Goal: Ask a question

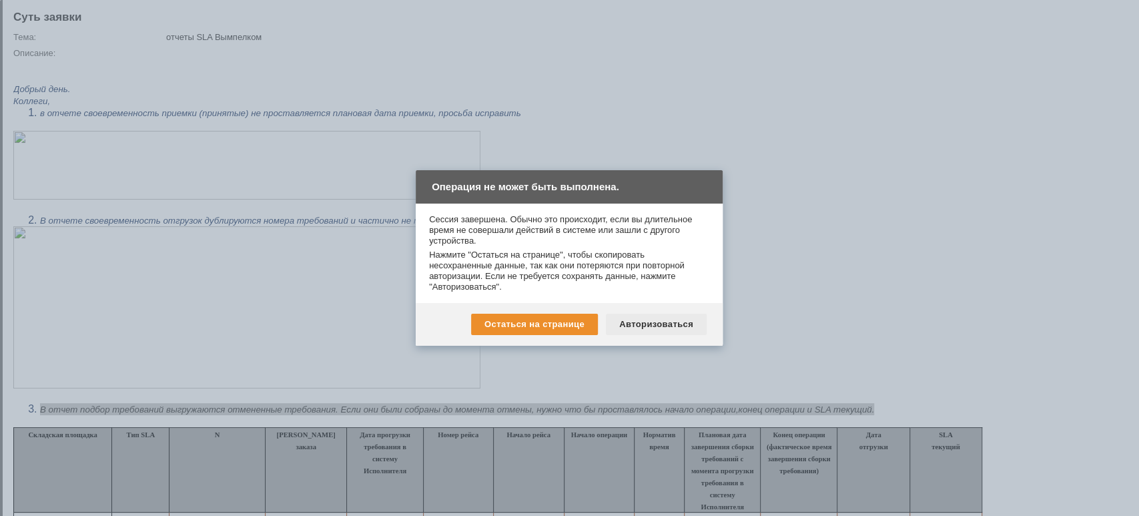
scroll to position [177, 0]
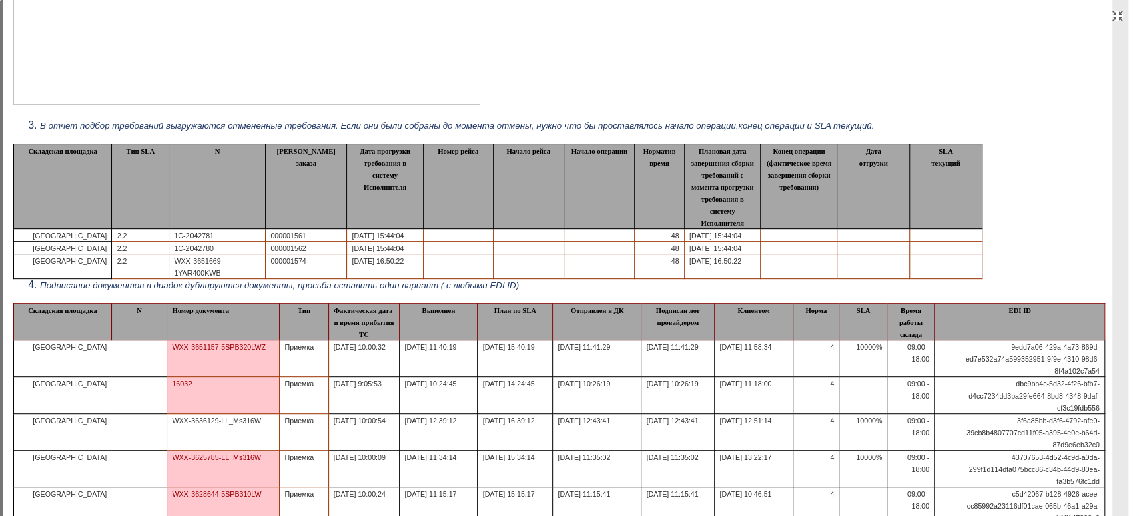
scroll to position [267, 0]
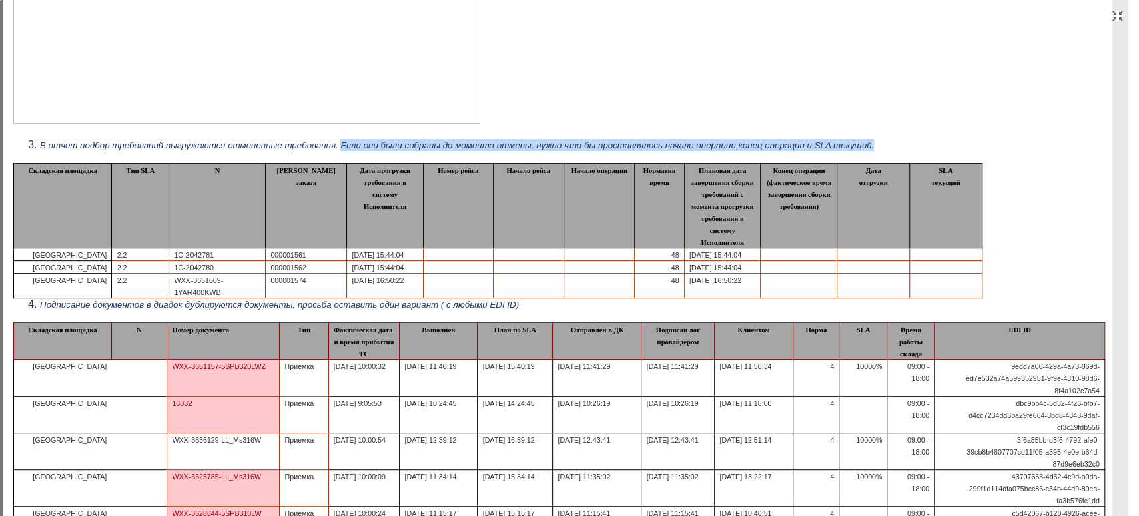
drag, startPoint x: 354, startPoint y: 149, endPoint x: 964, endPoint y: 149, distance: 609.2
click at [964, 149] on li "В отчет подбор требований выгружаются отмененные требования. Если они были собр…" at bounding box center [572, 145] width 1065 height 12
copy span "Если они были собраны до момента отмены, нужно что бы проставлялось начало опер…"
